Goal: Check status

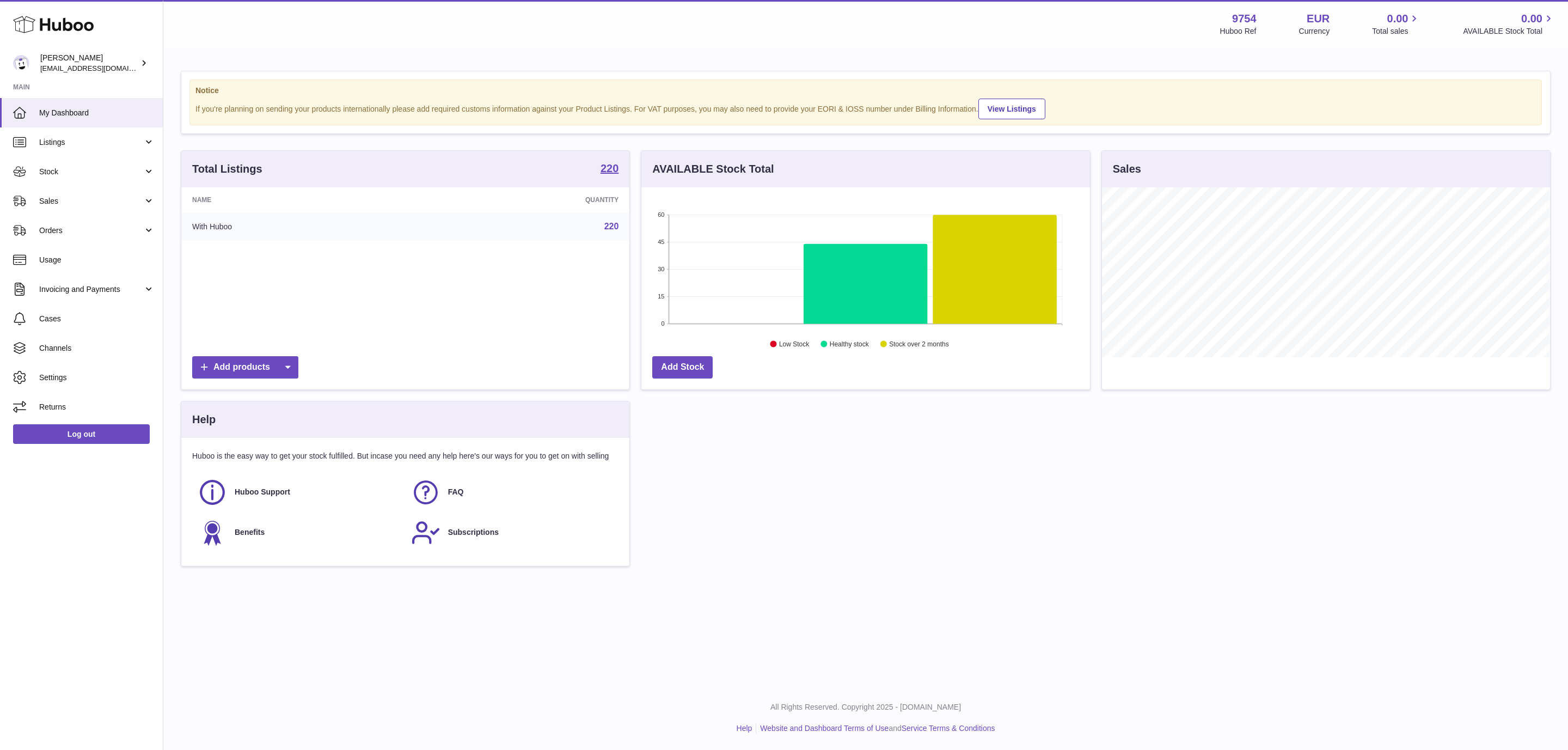
scroll to position [170, 447]
click at [85, 193] on link "Sales" at bounding box center [81, 201] width 163 height 29
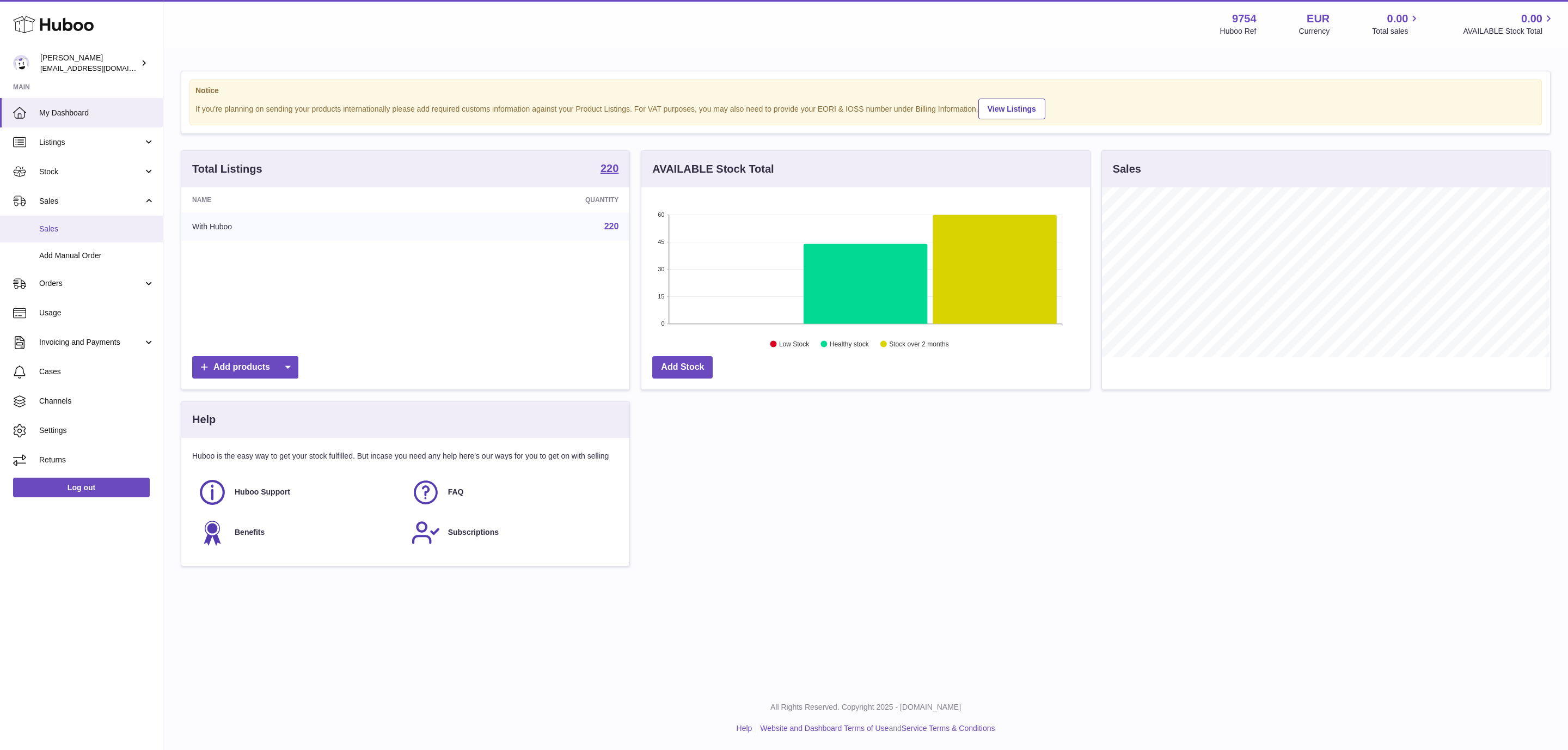
click at [64, 226] on span "Sales" at bounding box center [97, 229] width 116 height 10
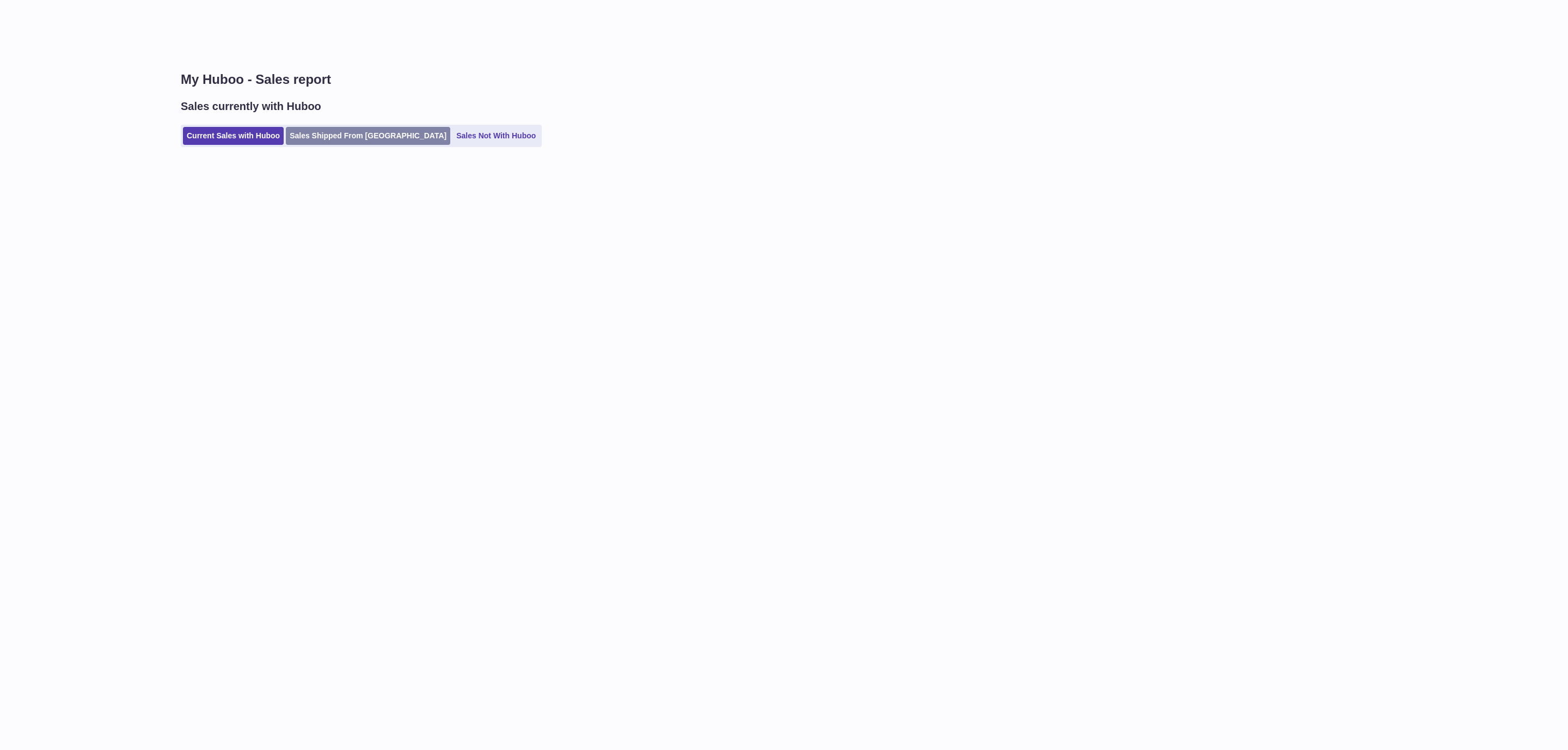
click at [324, 142] on link "Sales Shipped From [GEOGRAPHIC_DATA]" at bounding box center [368, 136] width 164 height 18
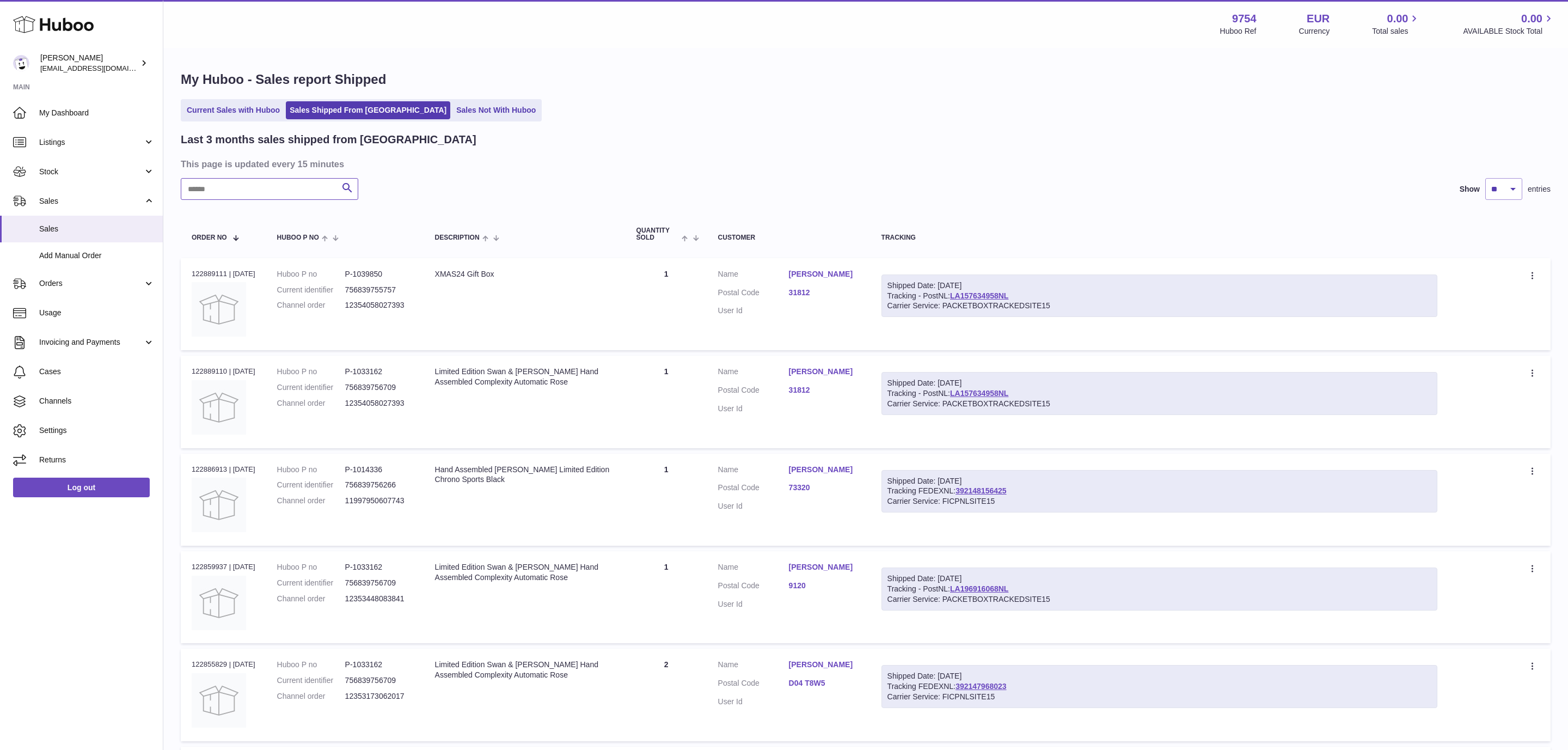
click at [262, 191] on input "text" at bounding box center [270, 189] width 178 height 22
paste input "********"
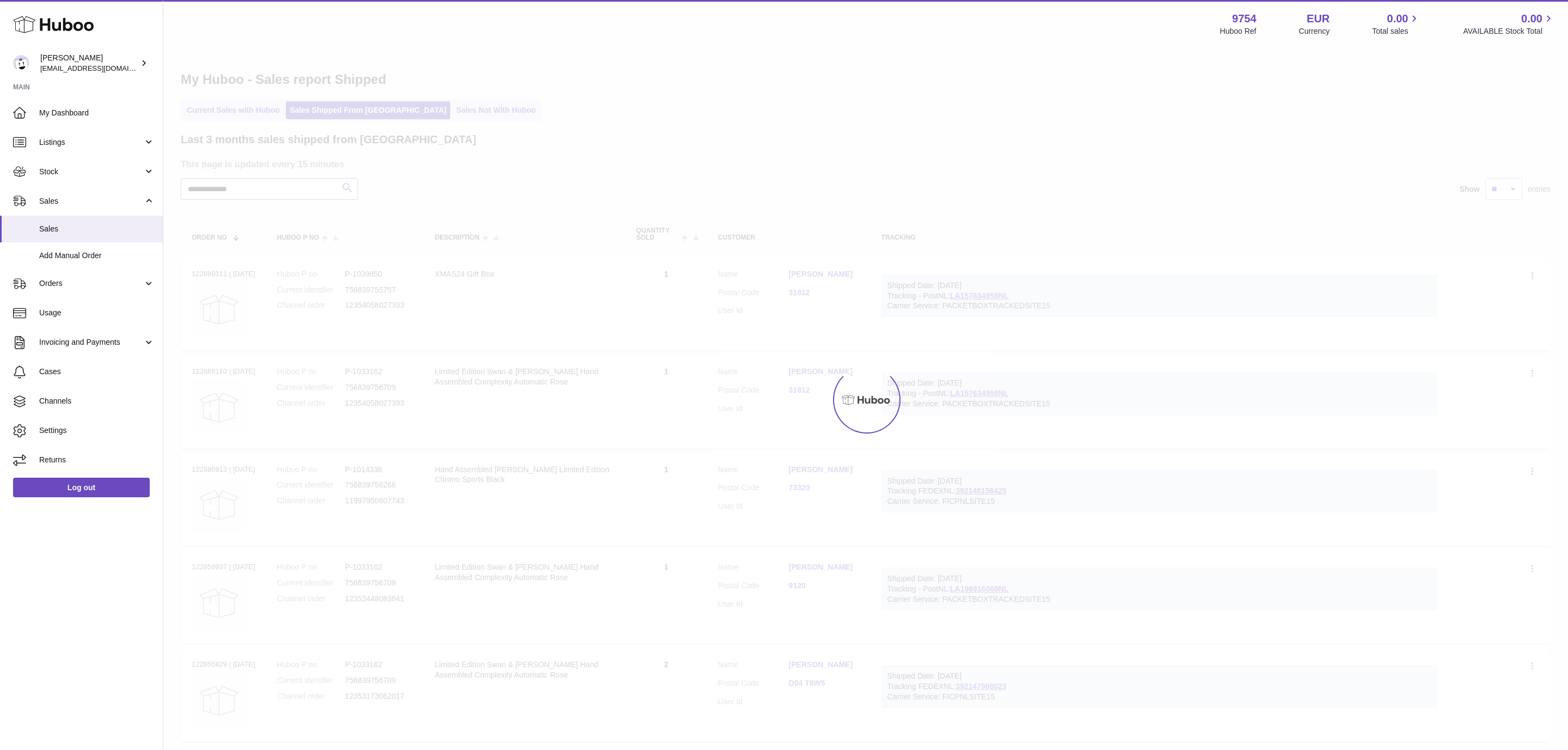
type input "**********"
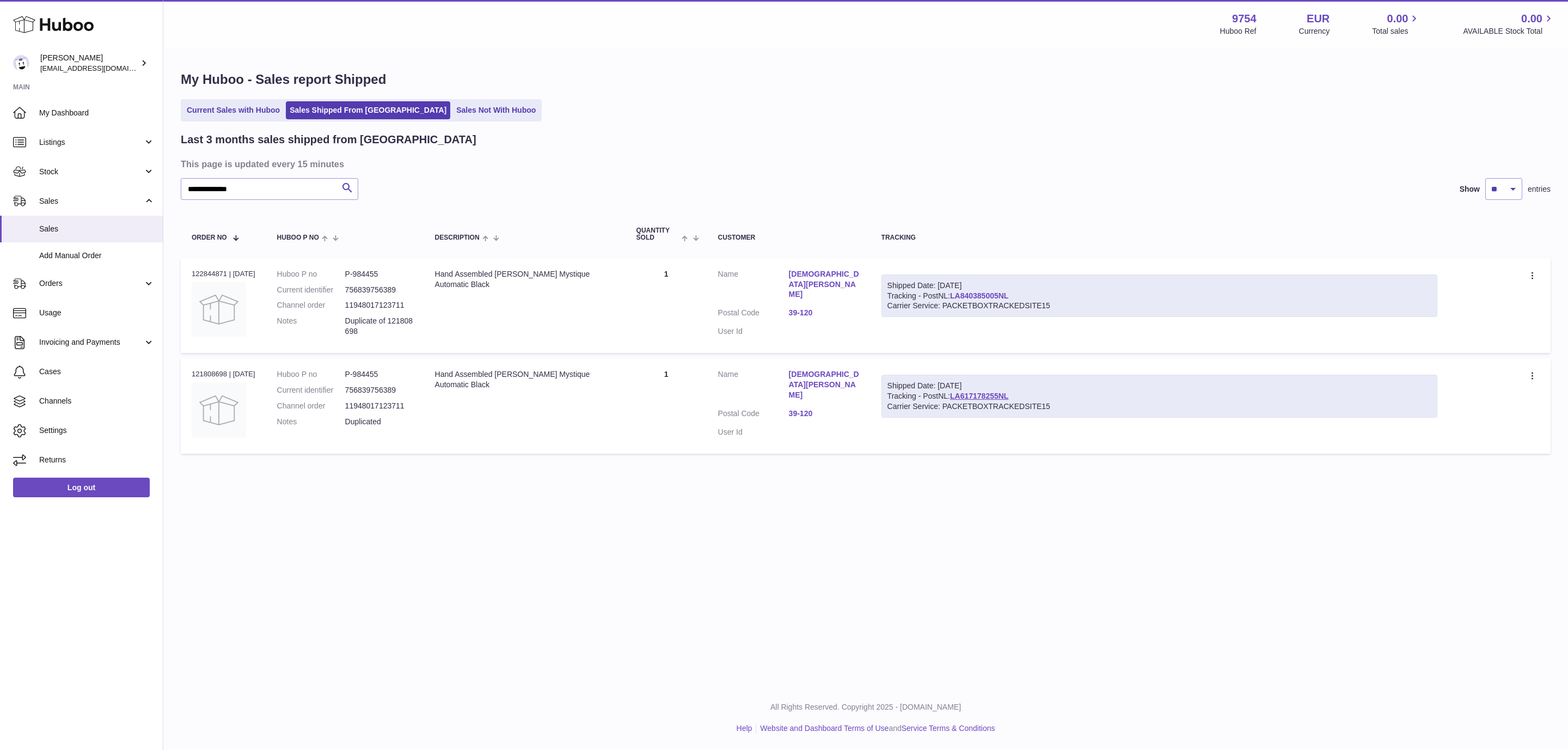
click at [986, 296] on link "LA840385005NL" at bounding box center [979, 296] width 58 height 9
click at [831, 276] on link "Rashedul hasan" at bounding box center [824, 284] width 71 height 31
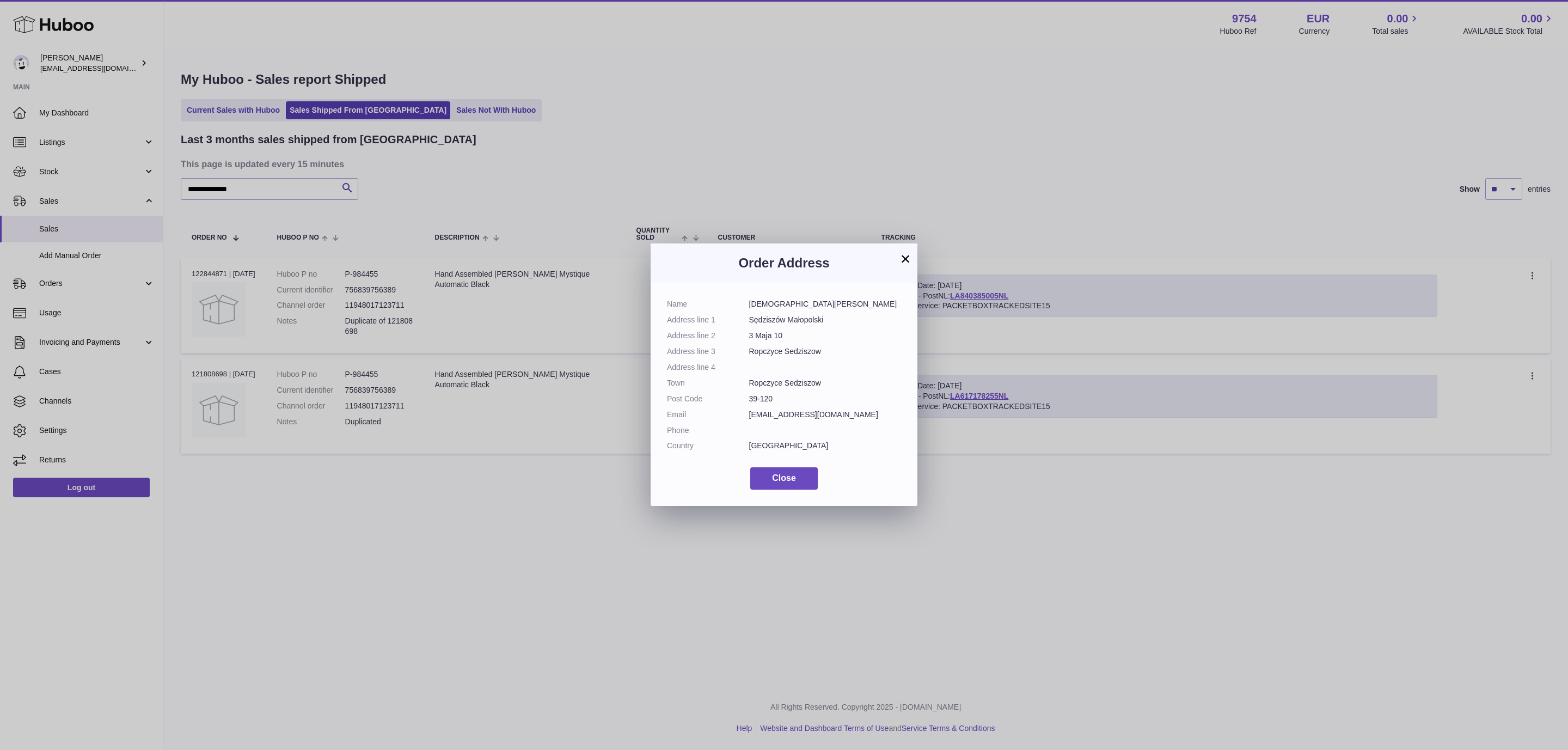
click at [901, 260] on button "×" at bounding box center [905, 258] width 13 height 13
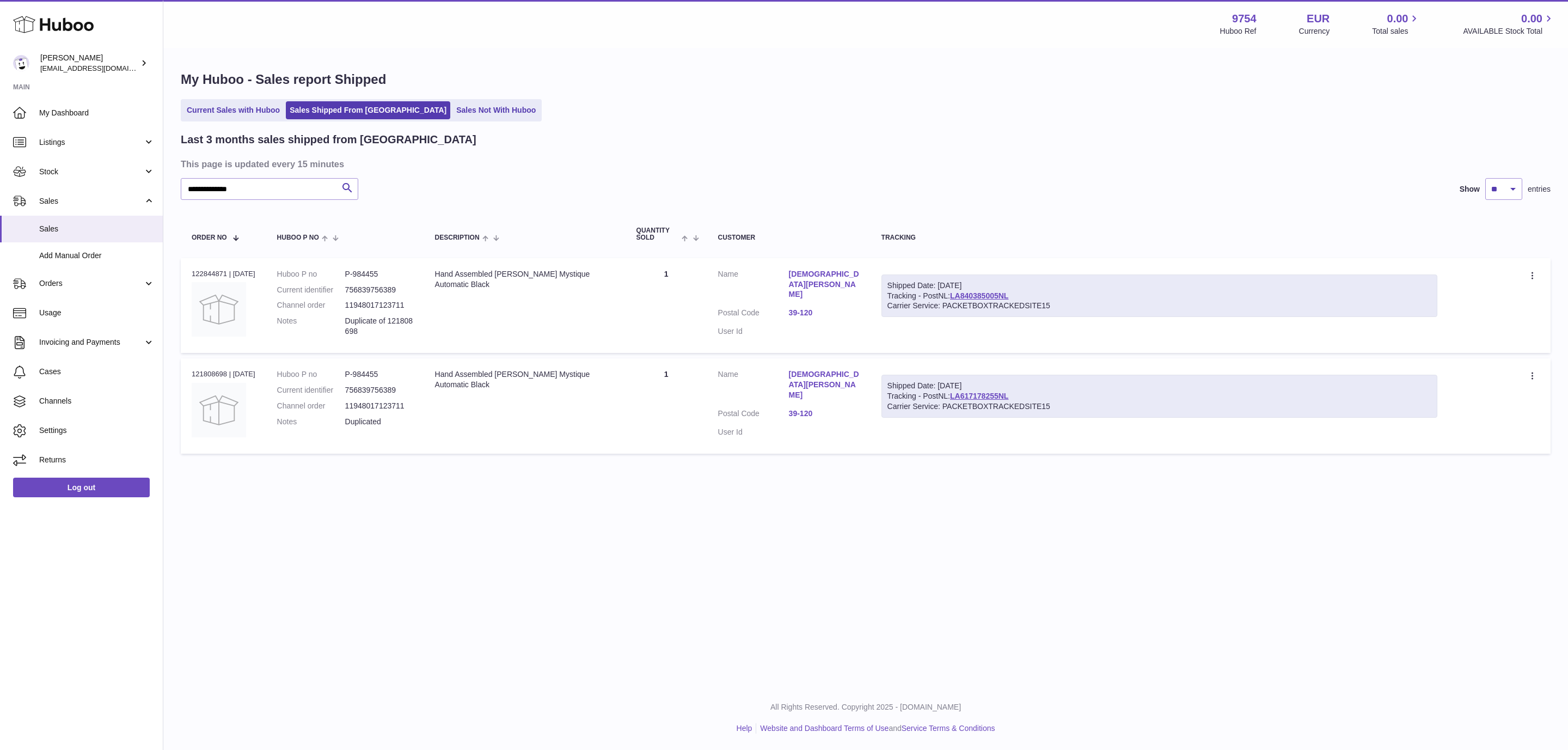
click at [802, 275] on link "Rashedul hasan" at bounding box center [824, 284] width 71 height 31
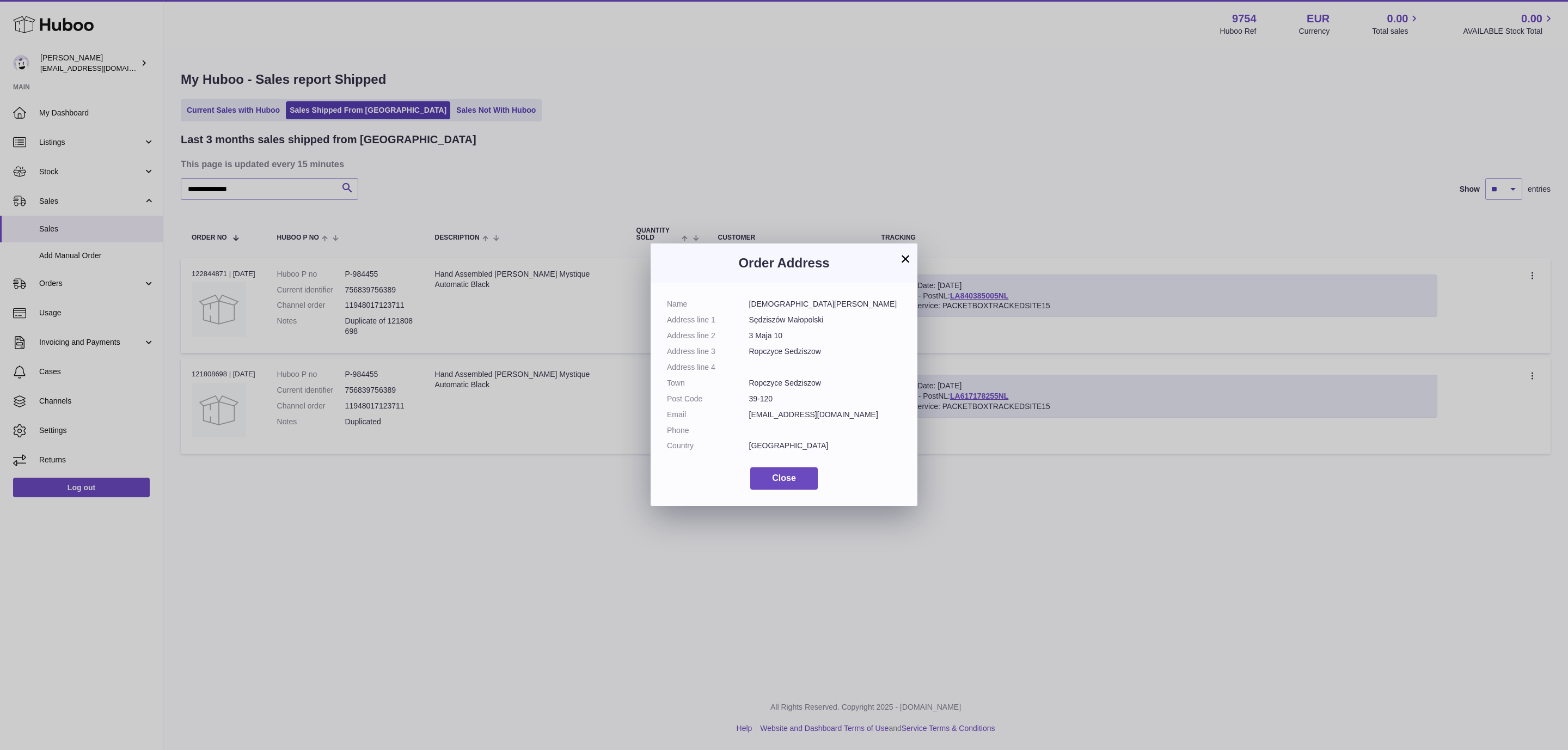
click at [903, 260] on button "×" at bounding box center [905, 258] width 13 height 13
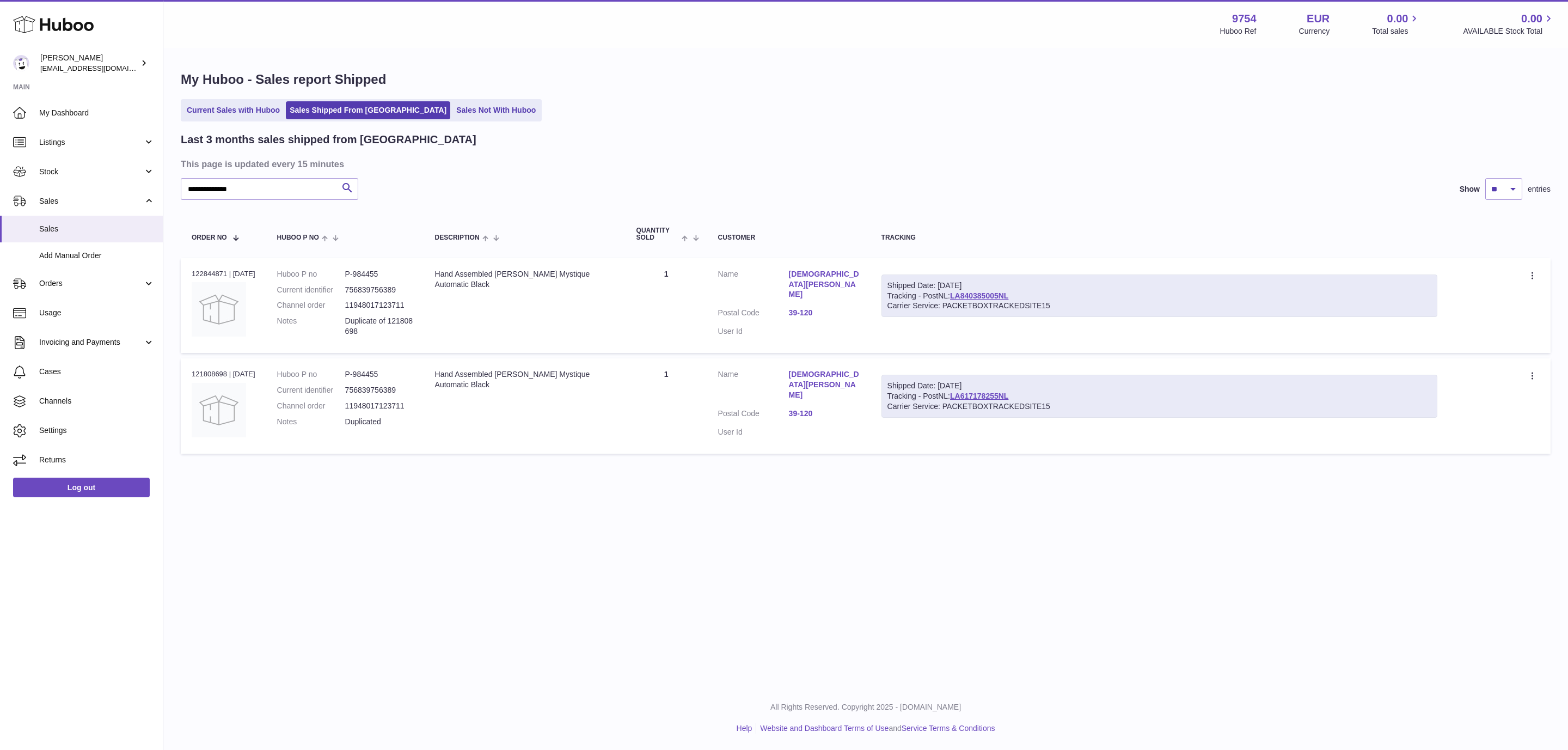
click at [998, 291] on div "Shipped Date: 15th Aug 2025" at bounding box center [1160, 286] width 544 height 10
click at [999, 294] on link "LA840385005NL" at bounding box center [979, 296] width 58 height 9
